Goal: Navigation & Orientation: Find specific page/section

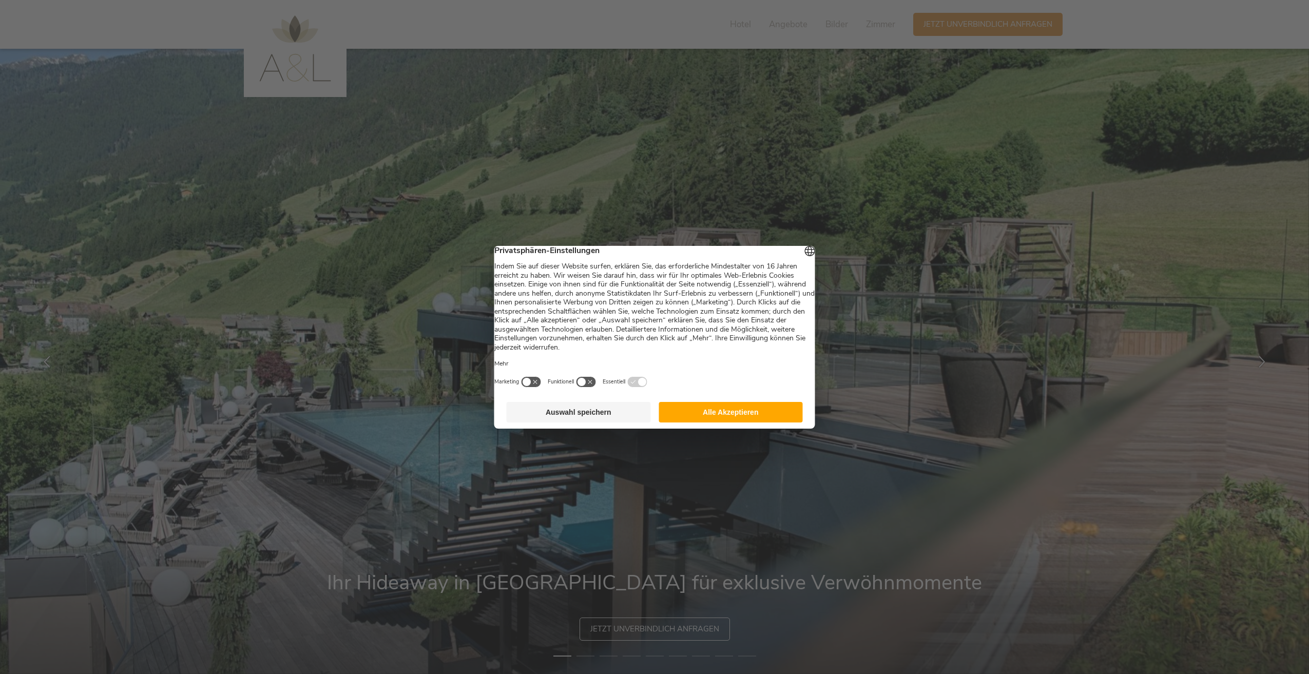
click at [722, 419] on button "Alle Akzeptieren" at bounding box center [731, 412] width 144 height 21
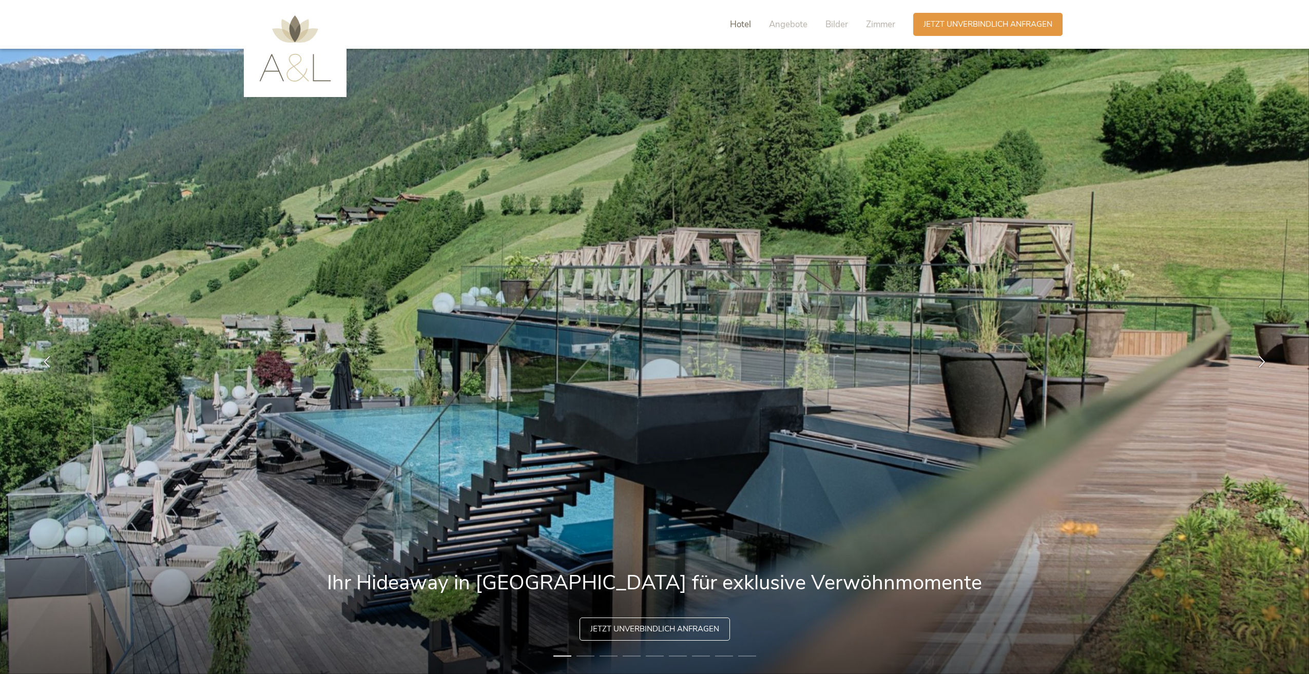
click at [749, 22] on span "Hotel" at bounding box center [740, 24] width 21 height 12
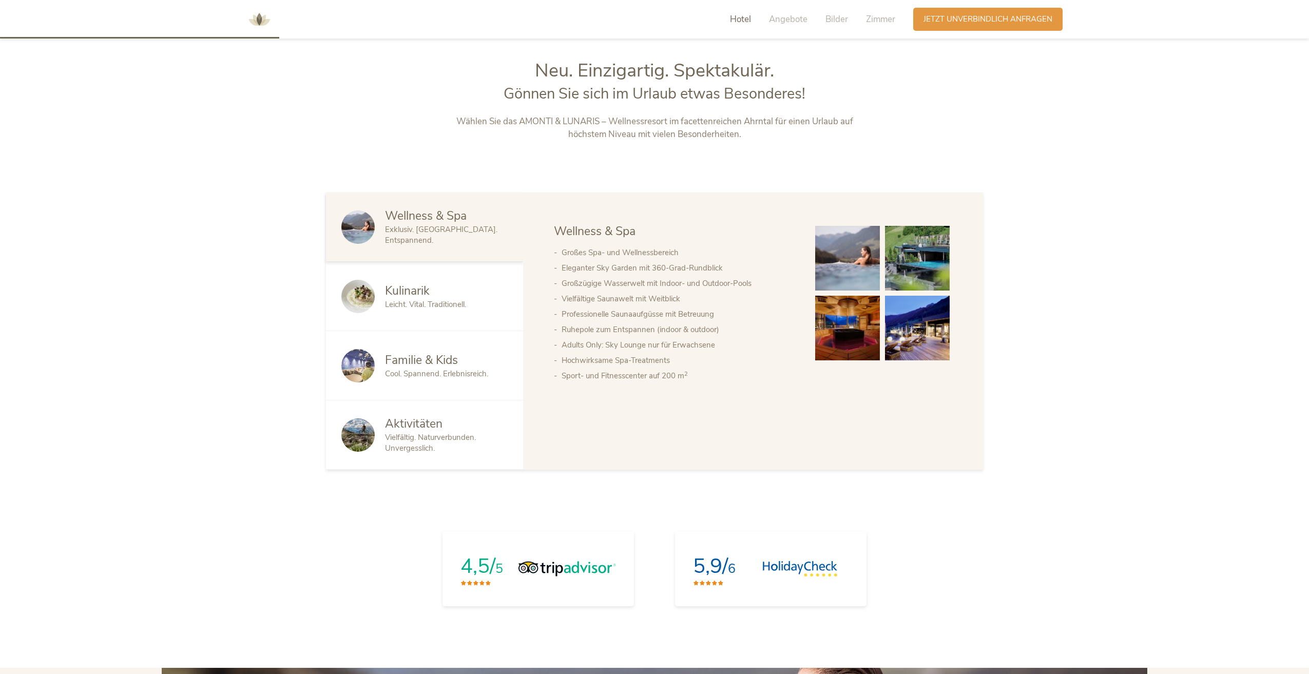
scroll to position [710, 0]
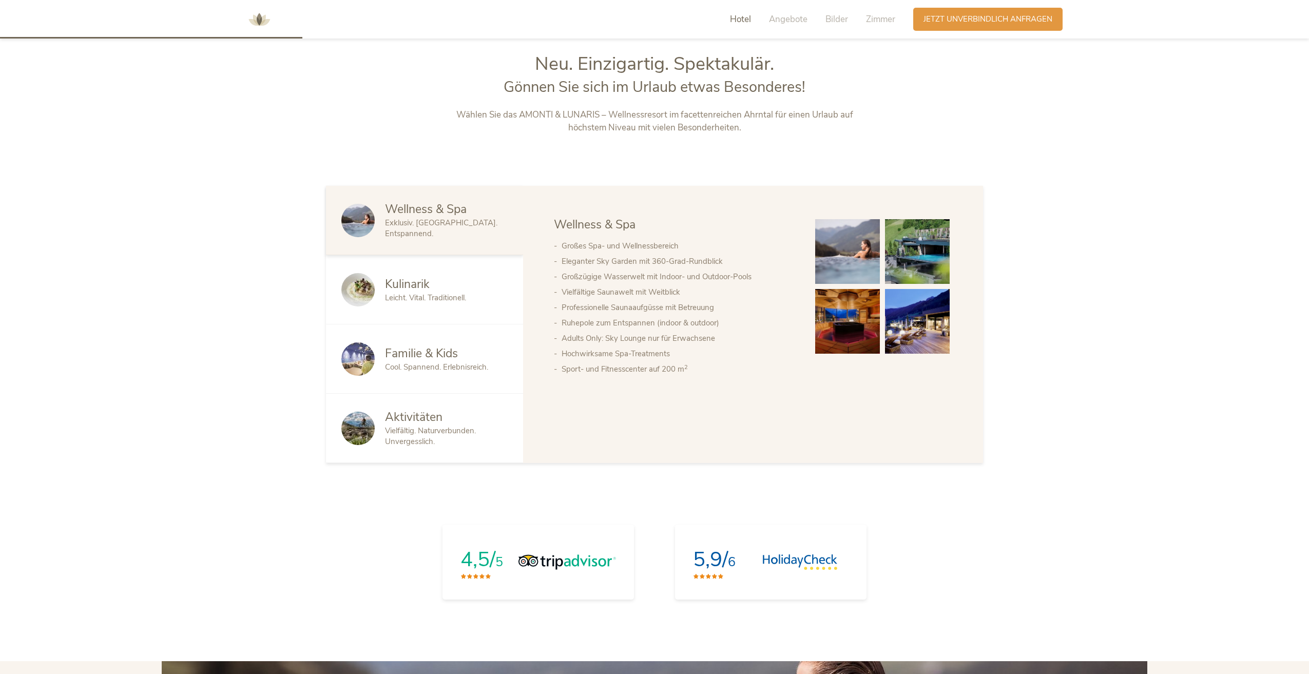
click at [414, 284] on span "Kulinarik" at bounding box center [407, 284] width 45 height 16
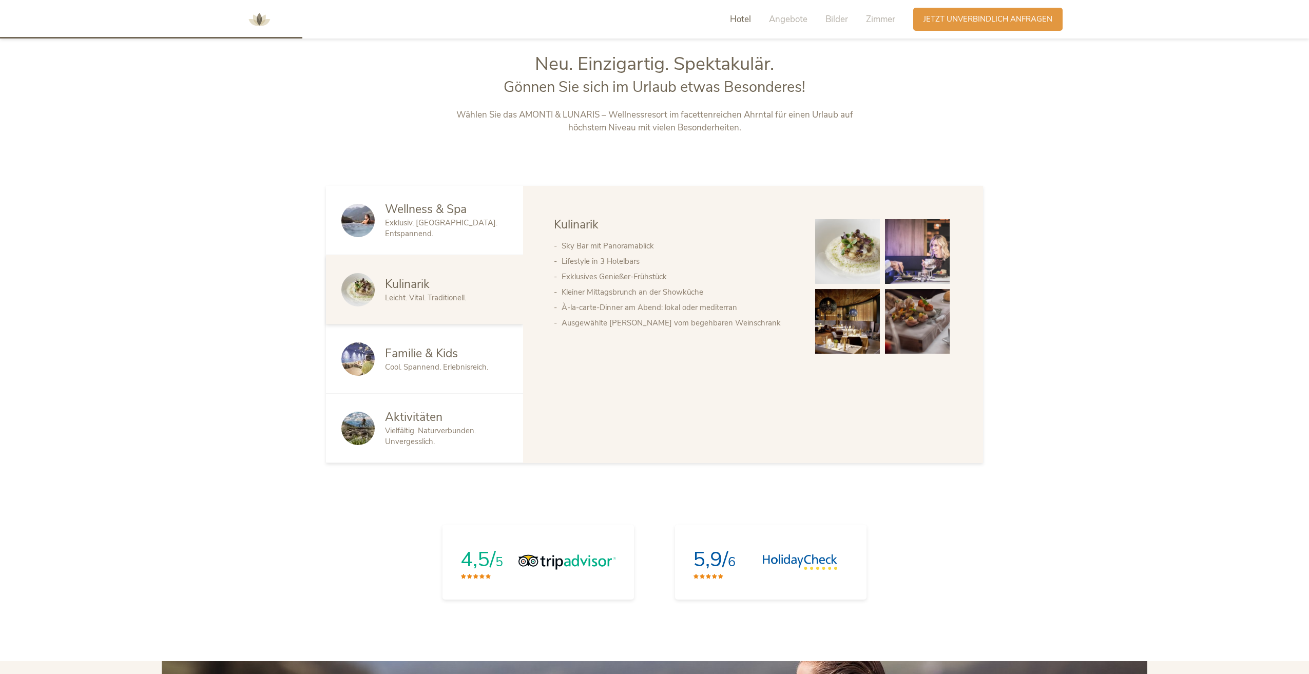
click at [412, 347] on span "Familie & Kids" at bounding box center [421, 354] width 73 height 16
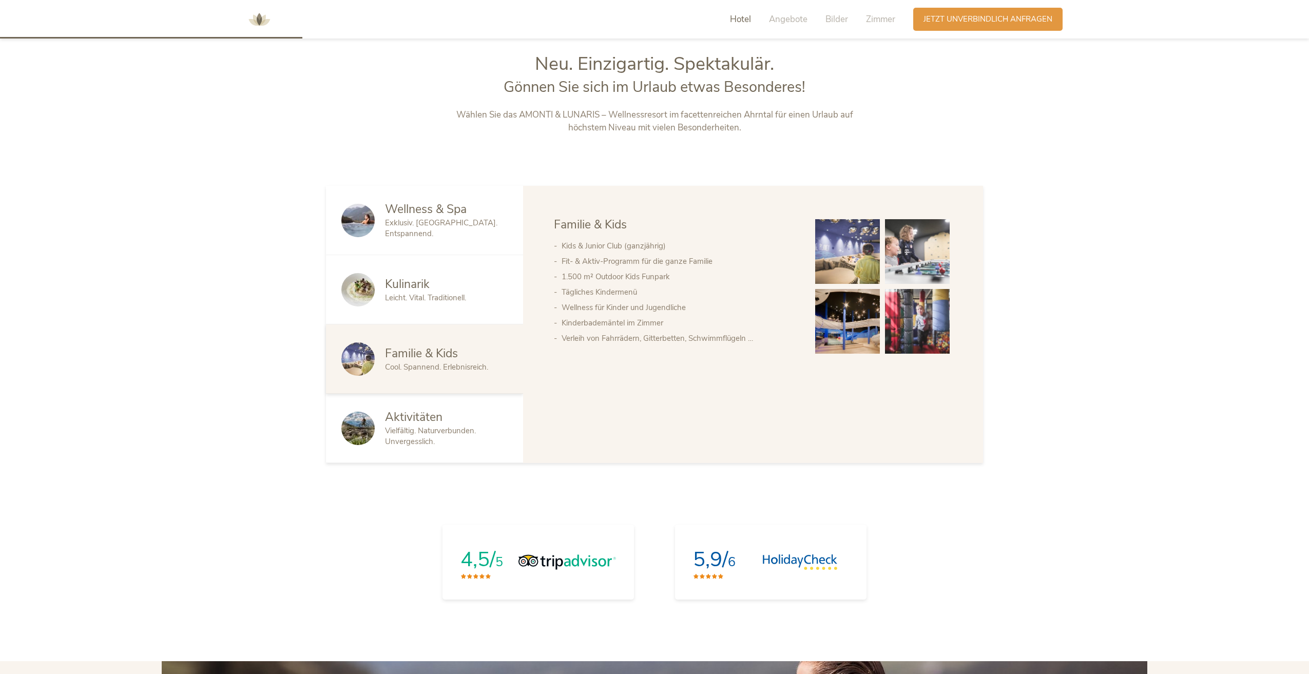
click at [862, 248] on img at bounding box center [847, 251] width 65 height 65
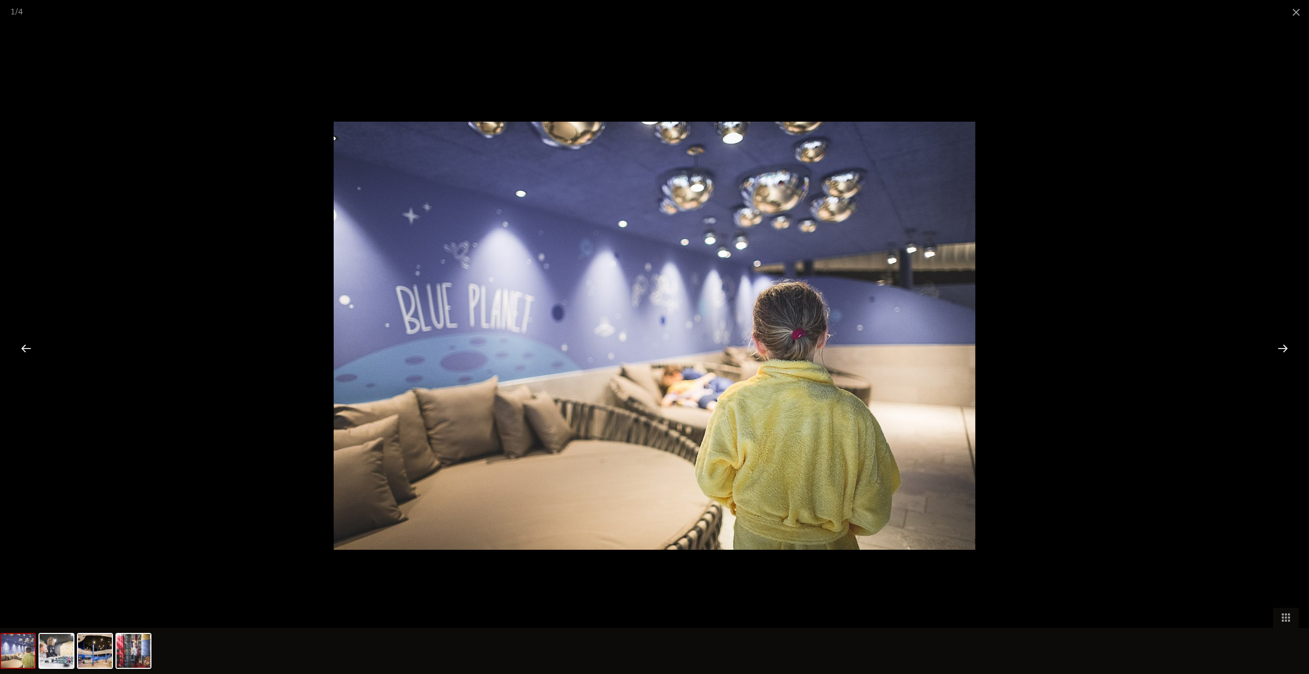
click at [1286, 347] on div at bounding box center [1283, 348] width 32 height 32
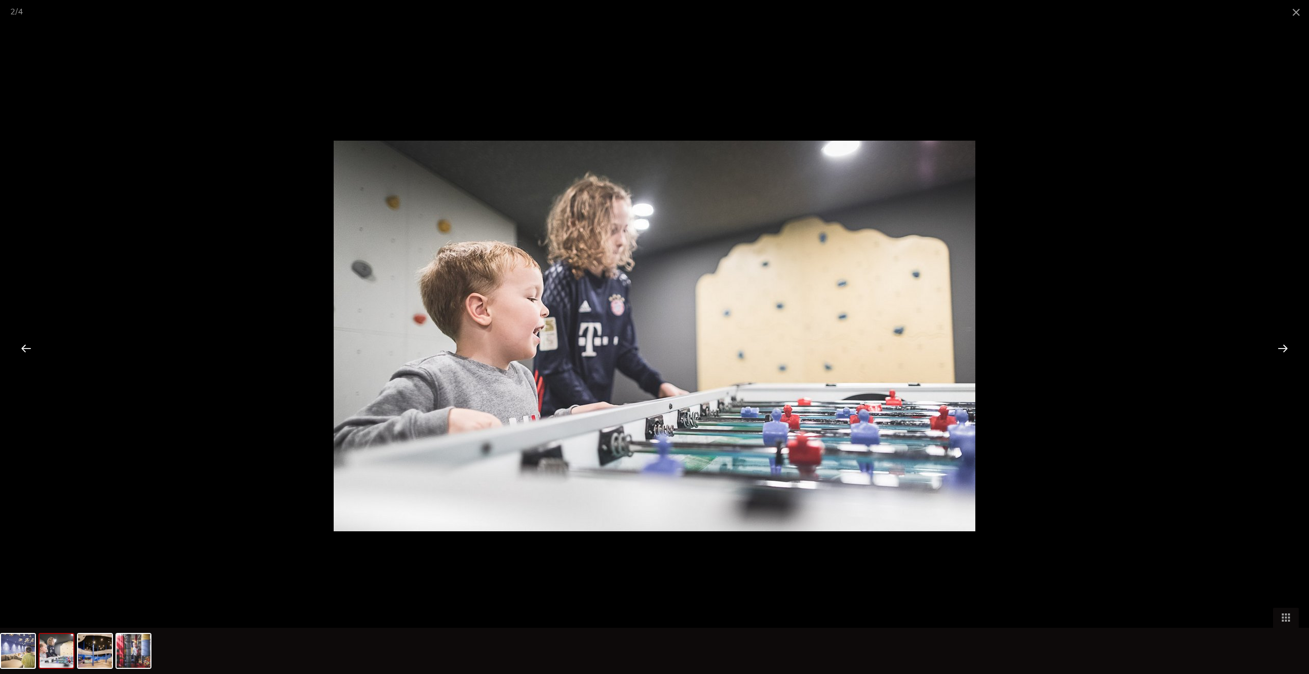
click at [1286, 347] on div at bounding box center [1283, 348] width 32 height 32
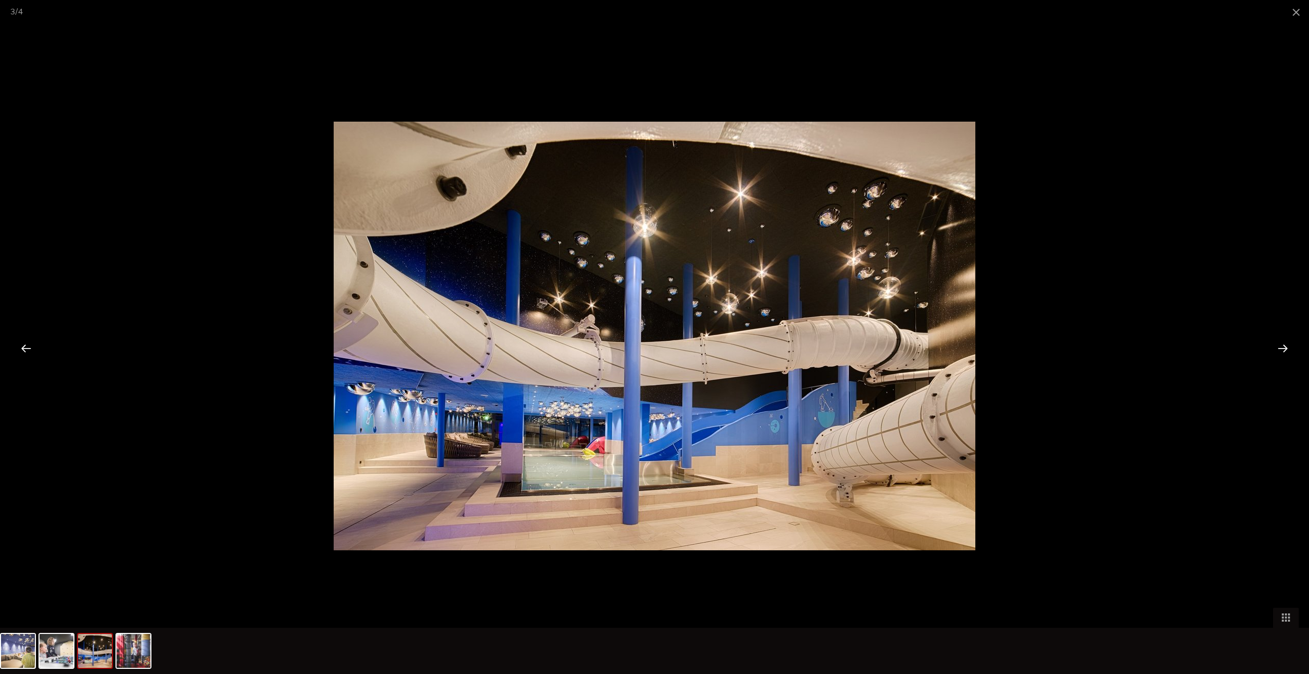
click at [1286, 347] on div at bounding box center [1283, 348] width 32 height 32
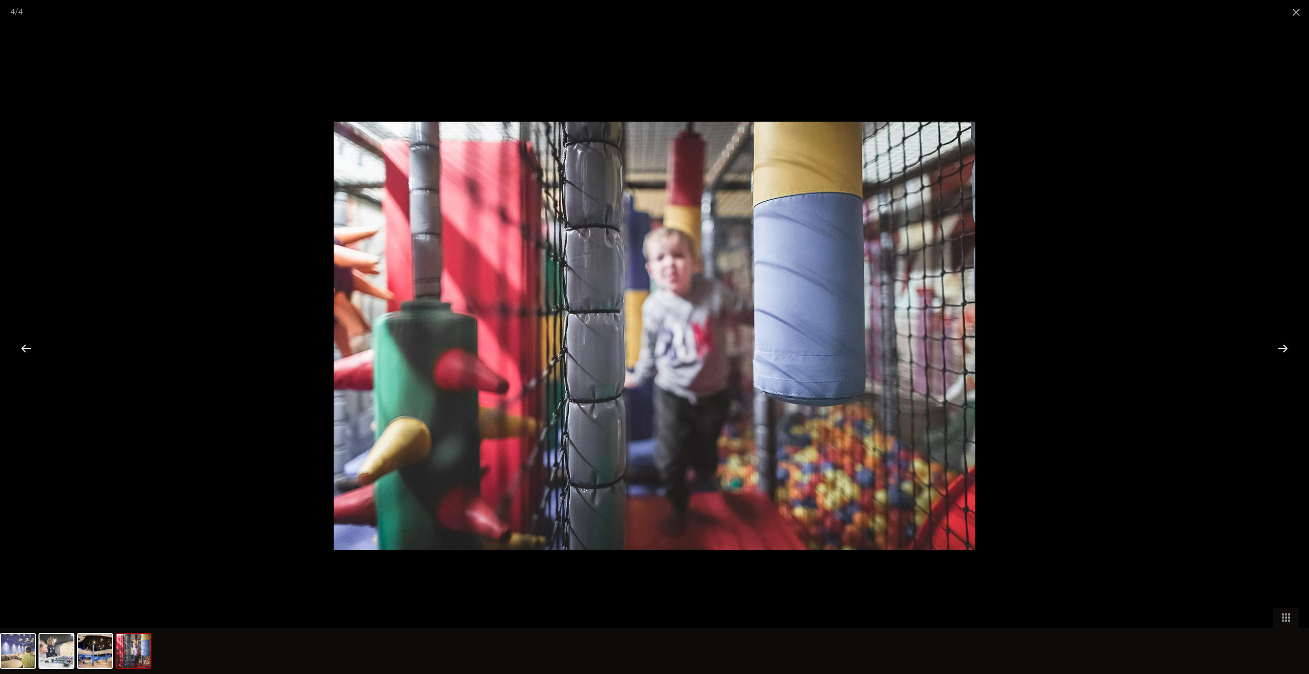
click at [1286, 347] on div at bounding box center [1283, 348] width 32 height 32
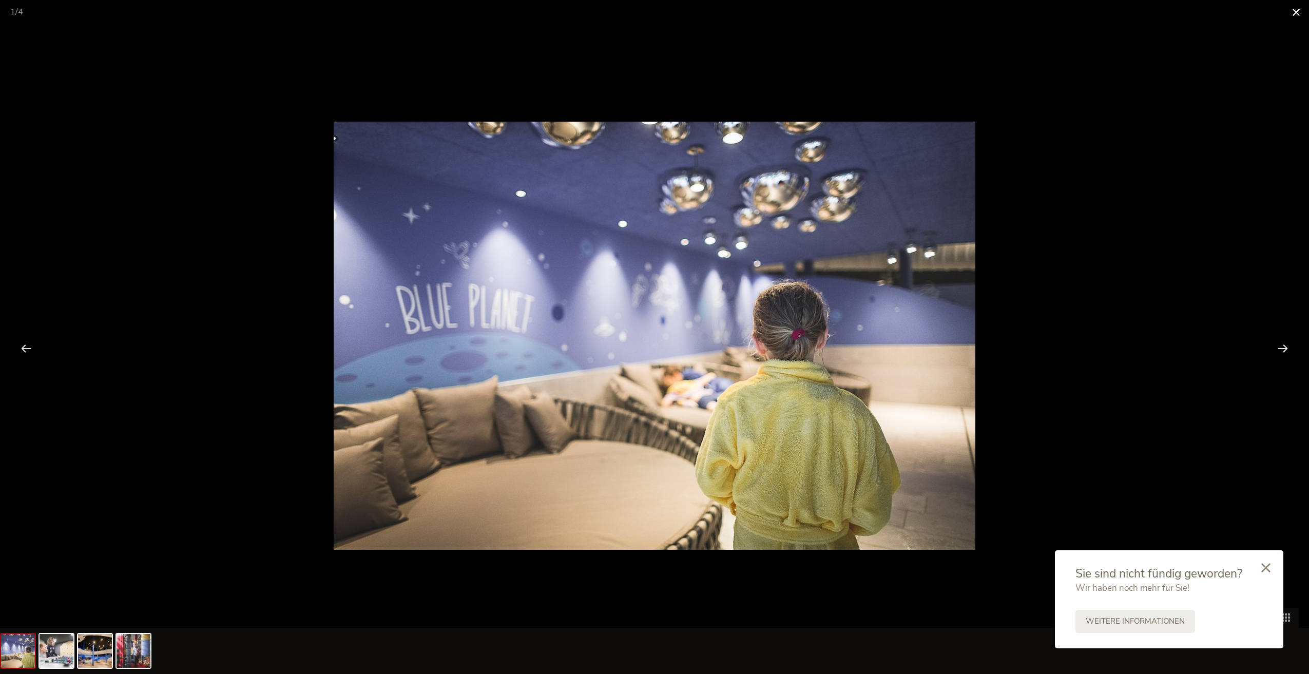
click at [1294, 15] on span at bounding box center [1297, 12] width 26 height 24
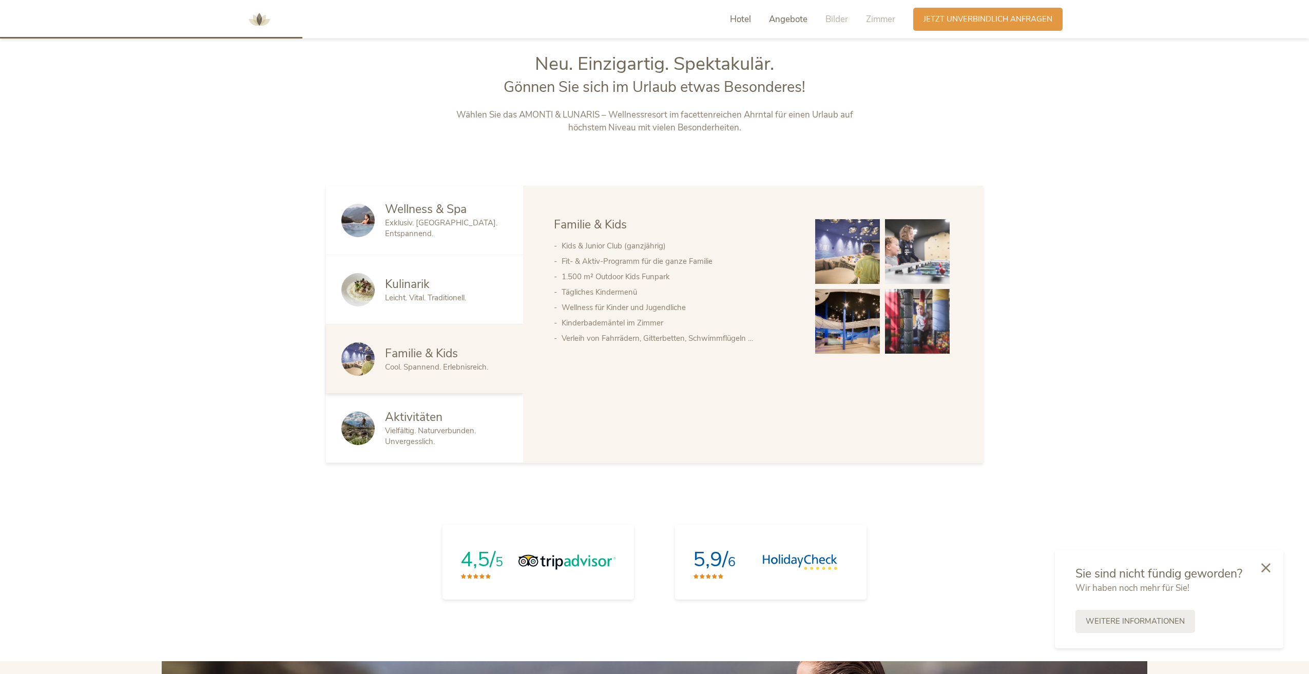
click at [793, 22] on span "Angebote" at bounding box center [788, 19] width 39 height 12
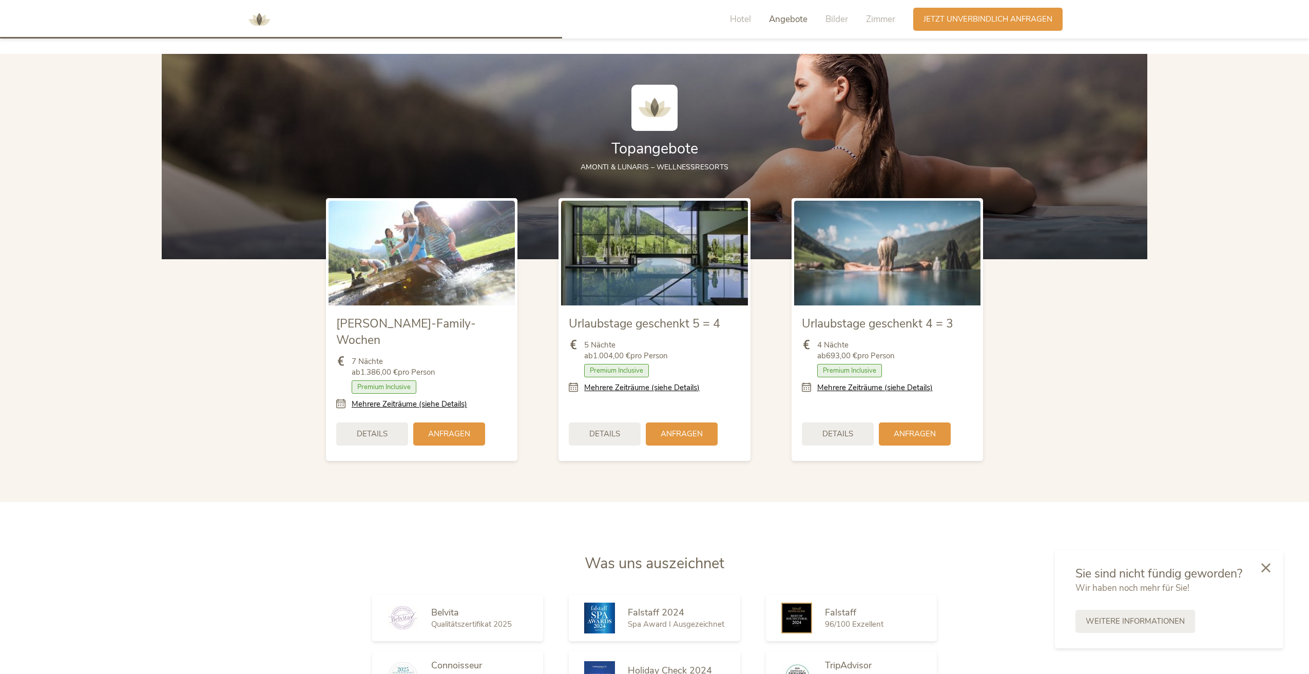
scroll to position [1320, 0]
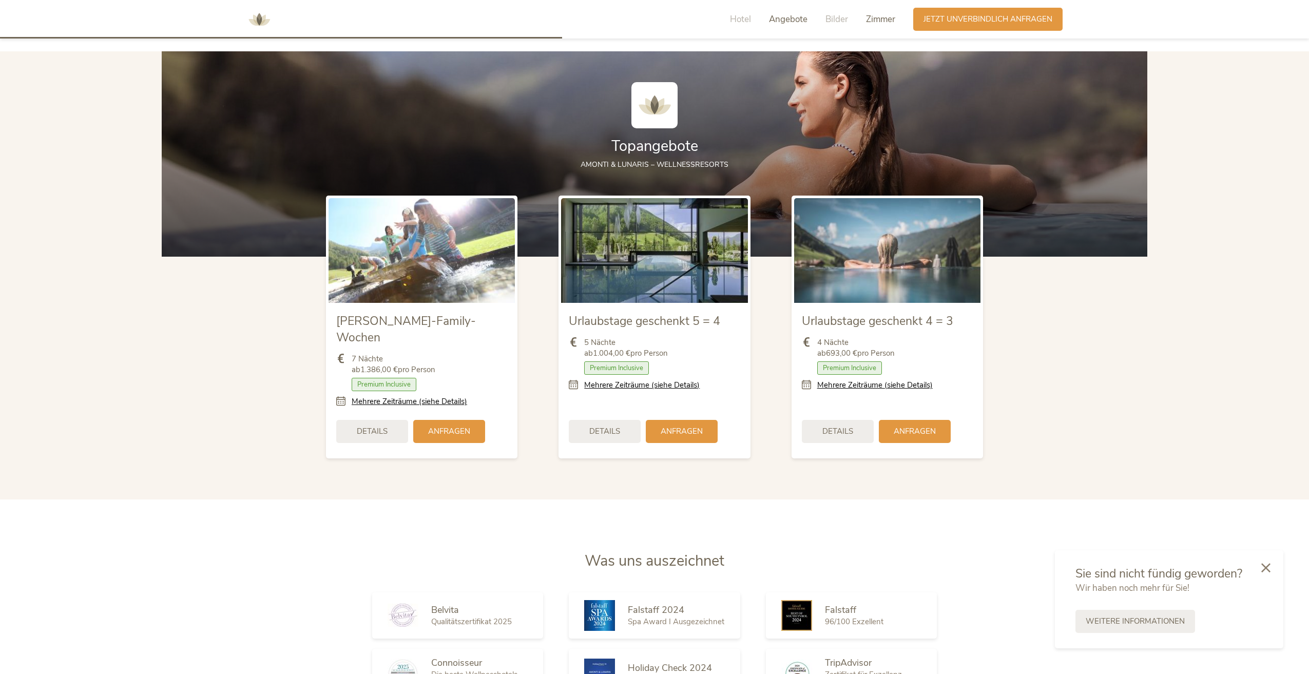
click at [886, 17] on span "Zimmer" at bounding box center [880, 19] width 29 height 12
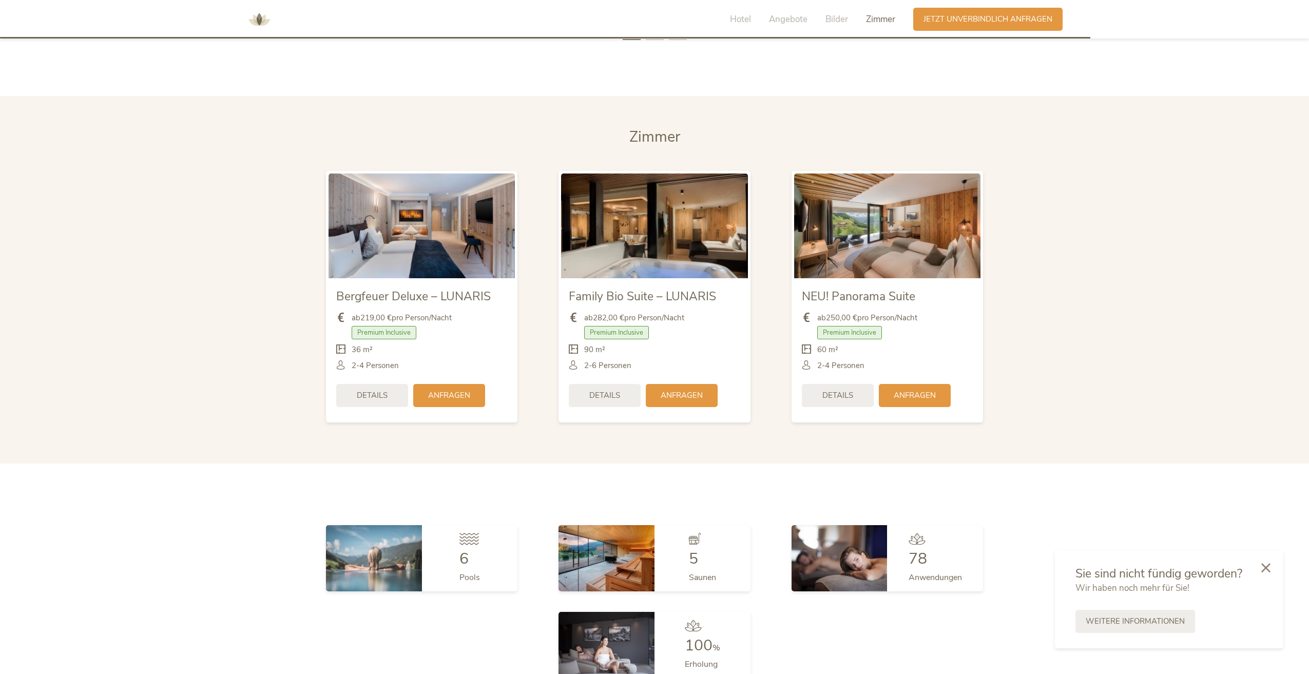
scroll to position [2627, 0]
